Goal: Task Accomplishment & Management: Manage account settings

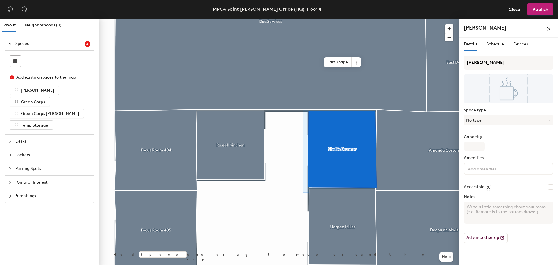
click at [492, 26] on h4 "[PERSON_NAME]" at bounding box center [485, 28] width 42 height 8
drag, startPoint x: 518, startPoint y: 26, endPoint x: 500, endPoint y: 26, distance: 18.0
click at [500, 26] on div "[PERSON_NAME]" at bounding box center [509, 27] width 90 height 9
click at [500, 27] on h4 "[PERSON_NAME]" at bounding box center [485, 28] width 42 height 8
click at [499, 32] on div "[PERSON_NAME]" at bounding box center [509, 27] width 90 height 9
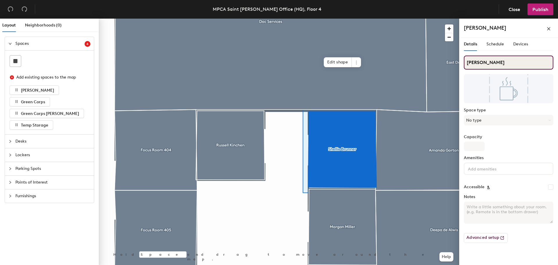
click at [488, 64] on input "[PERSON_NAME]" at bounding box center [509, 63] width 90 height 14
click at [420, 62] on div "Layout Neighborhoods (0) Spaces 4 Add existing spaces to the map [PERSON_NAME] …" at bounding box center [279, 143] width 558 height 249
type input "[PERSON_NAME]"
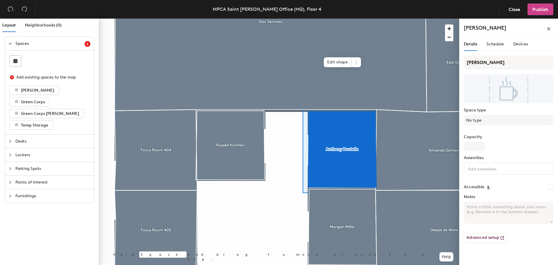
click at [541, 5] on button "Publish" at bounding box center [541, 9] width 26 height 12
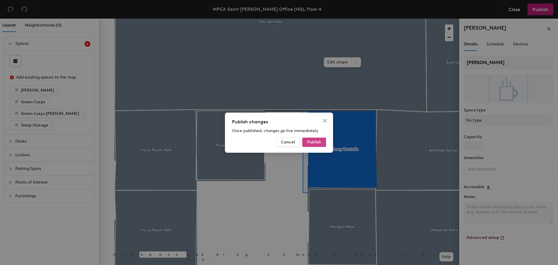
click at [313, 144] on span "Publish" at bounding box center [314, 142] width 14 height 5
